Goal: Task Accomplishment & Management: Use online tool/utility

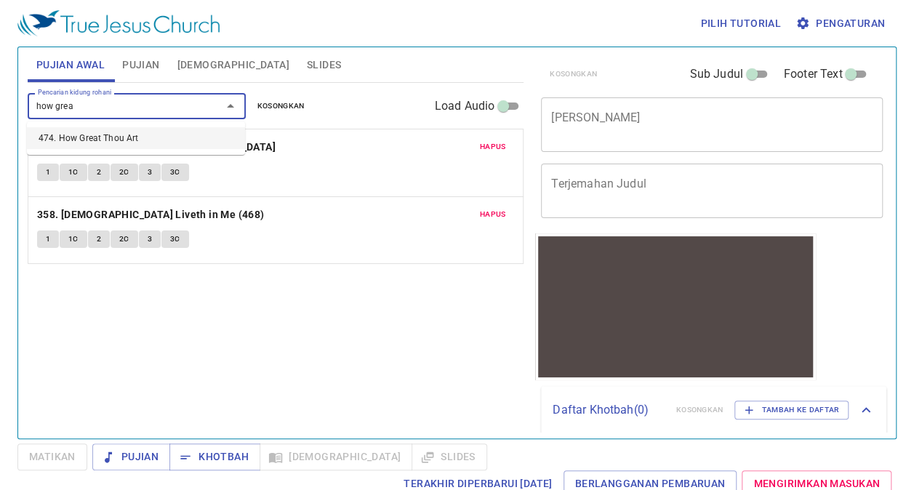
type input "how great"
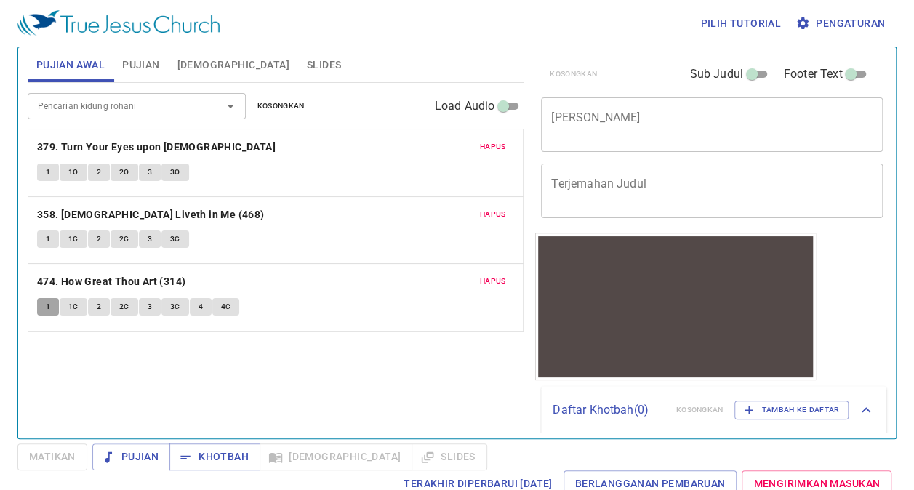
click at [48, 301] on span "1" at bounding box center [48, 306] width 4 height 13
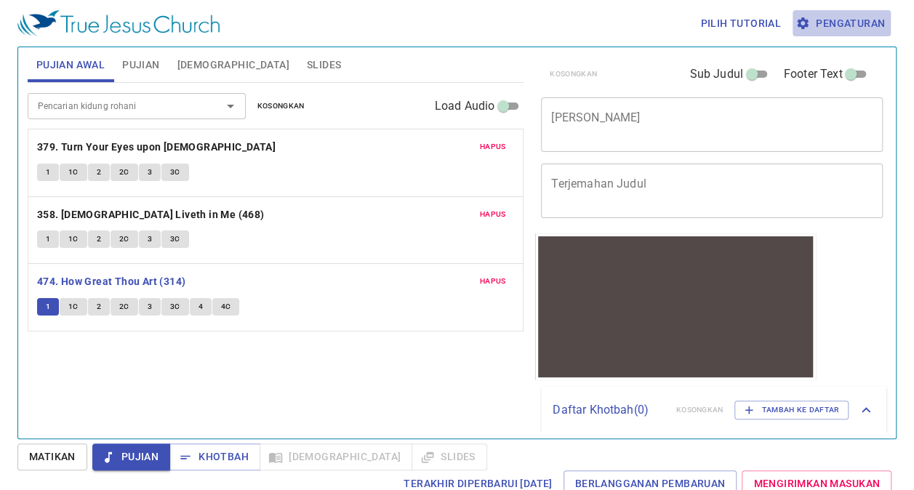
click at [871, 17] on span "Pengaturan" at bounding box center [841, 24] width 86 height 18
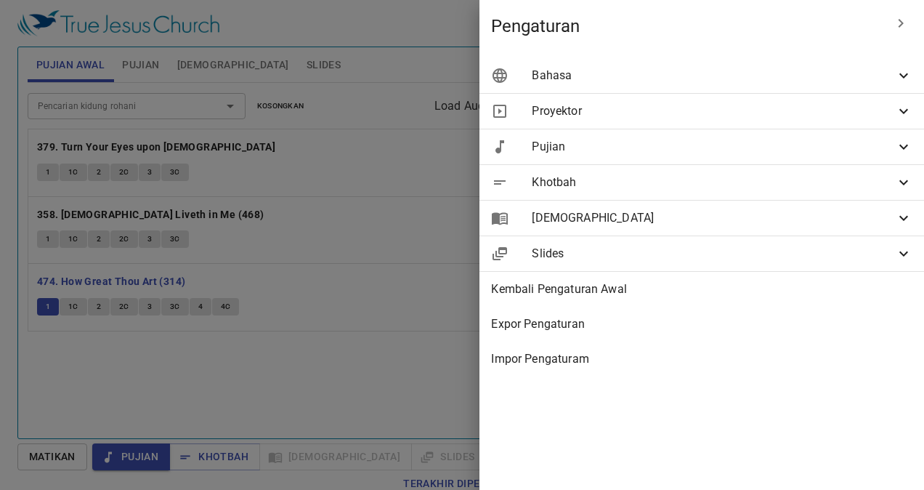
click at [800, 119] on span "Proyektor" at bounding box center [713, 110] width 363 height 17
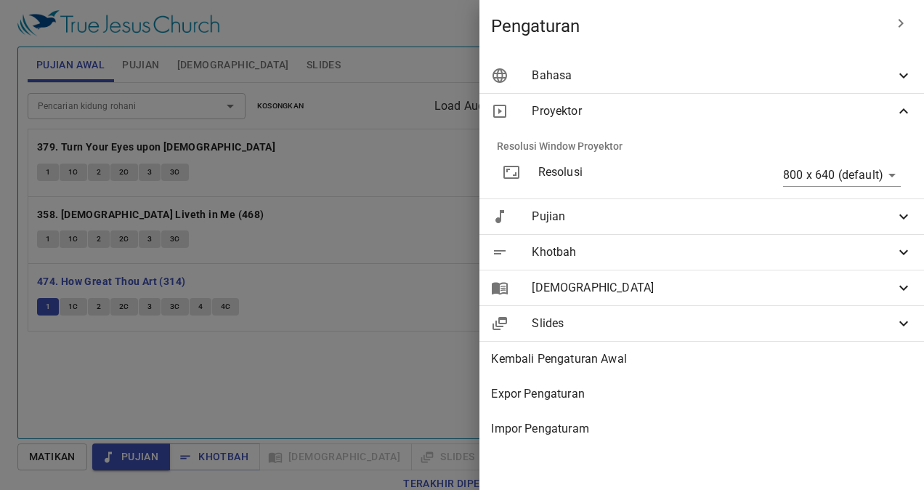
click at [760, 66] on div "Bahasa" at bounding box center [702, 75] width 445 height 35
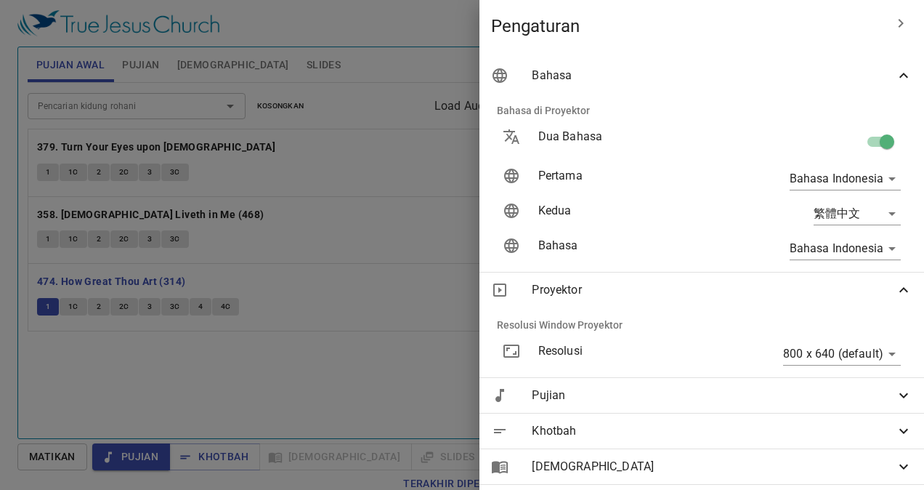
click at [834, 294] on span "Proyektor" at bounding box center [713, 289] width 363 height 17
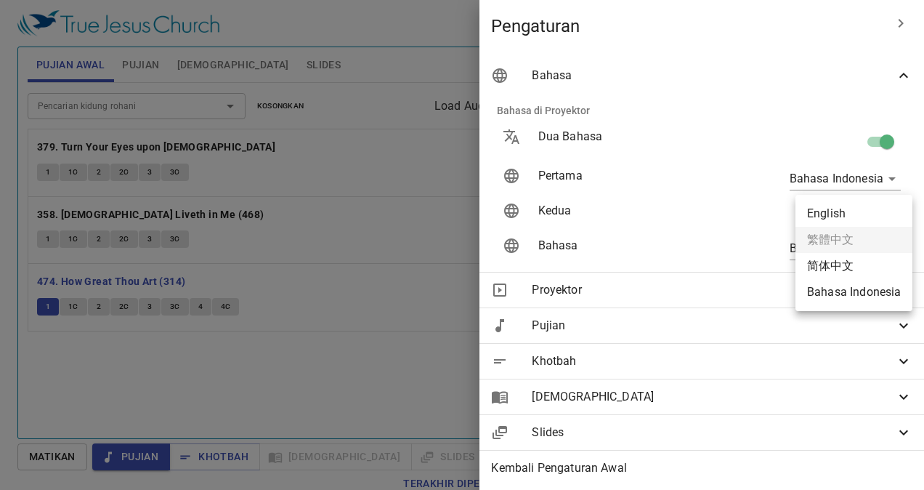
click at [836, 214] on body "Pilih tutorial Pengaturan Pujian Awal Pujian Alkitab Slides Pencarian kidung ro…" at bounding box center [462, 245] width 924 height 490
click at [818, 211] on li "English" at bounding box center [854, 214] width 117 height 26
type input "en"
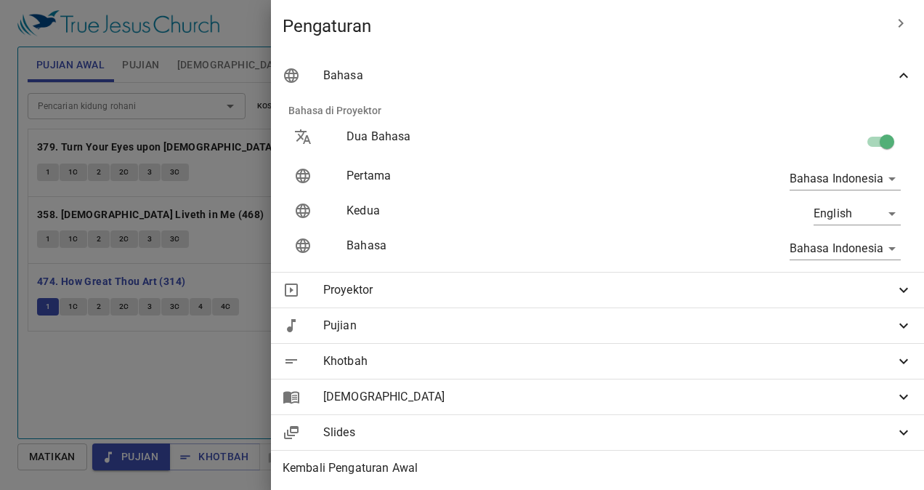
click at [328, 186] on div at bounding box center [462, 245] width 924 height 490
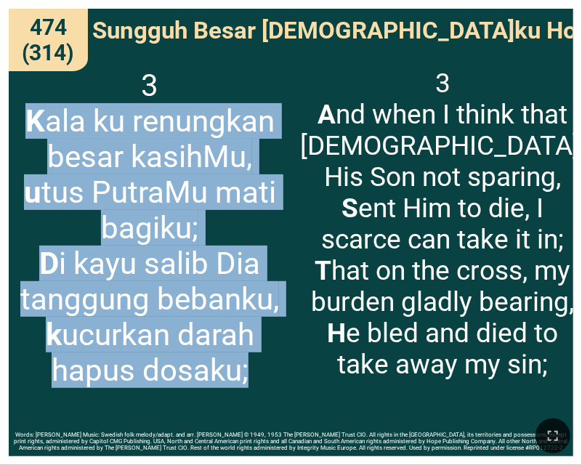
drag, startPoint x: 254, startPoint y: 383, endPoint x: 19, endPoint y: 132, distance: 344.0
click at [19, 132] on span "3 K ala ku renungkan besar kasihMu, u tus PutraMu mati bagiku; D i kayu salib D…" at bounding box center [150, 228] width 264 height 320
copy span "K ala ku renungkan besar kasihMu, u tus PutraMu mati bagiku; D i kayu salib Dia…"
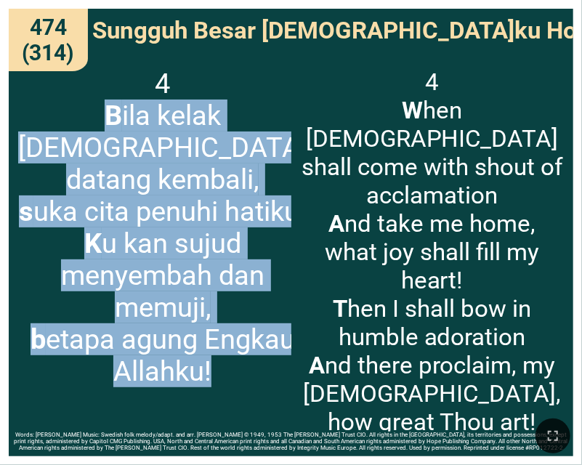
drag, startPoint x: 254, startPoint y: 384, endPoint x: 32, endPoint y: 117, distance: 347.8
click at [32, 117] on span "4 B ila kelak [DEMOGRAPHIC_DATA] datang kembali, s uka cita penuhi hatiku! K u …" at bounding box center [162, 228] width 289 height 320
copy span "B ila kelak [DEMOGRAPHIC_DATA] datang kembali, s uka cita penuhi hatiku! K u ka…"
